Goal: Find specific page/section: Find specific page/section

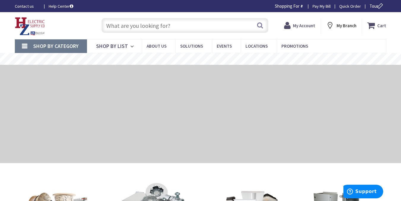
click at [196, 30] on input "text" at bounding box center [184, 25] width 167 height 15
paste input "Help us improve our product data [PERSON_NAME] HBL2420ST"
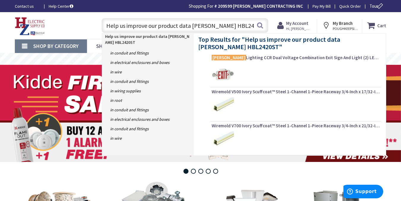
drag, startPoint x: 193, startPoint y: 25, endPoint x: 109, endPoint y: 20, distance: 84.4
click at [109, 20] on input "Help us improve our product data [PERSON_NAME] HBL2420ST" at bounding box center [184, 25] width 167 height 15
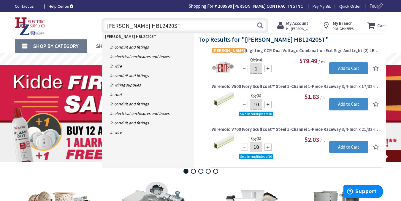
type input "[PERSON_NAME] HBL2420ST"
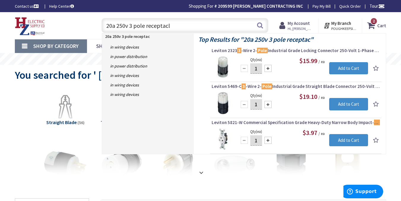
type input "20a 250v 3 pole receptacle"
